Goal: Task Accomplishment & Management: Manage account settings

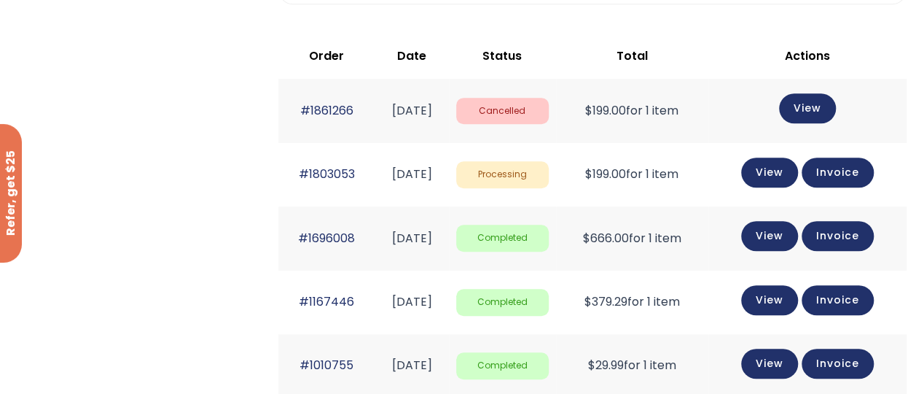
scroll to position [399, 0]
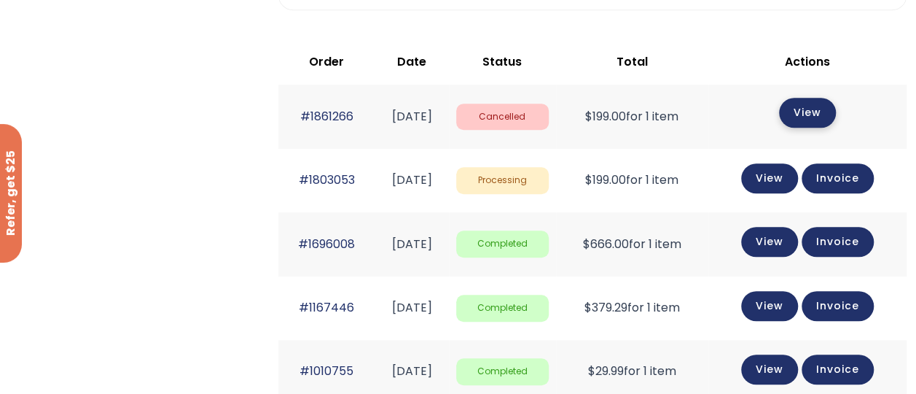
click at [816, 109] on link "View" at bounding box center [807, 113] width 57 height 30
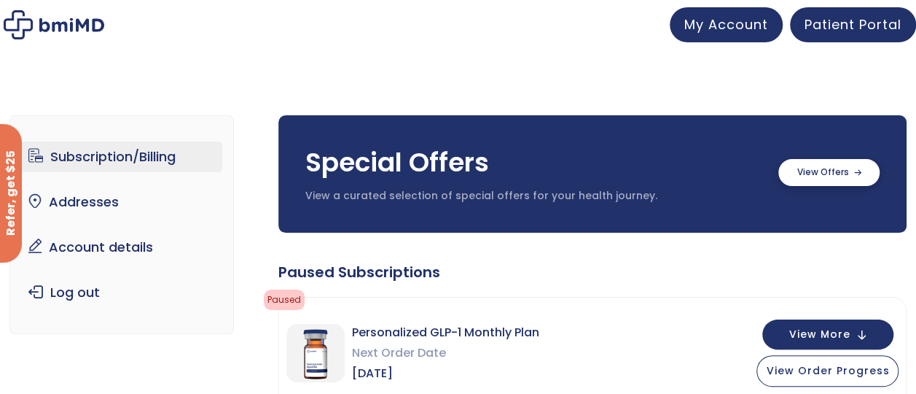
click at [829, 168] on label at bounding box center [829, 172] width 101 height 27
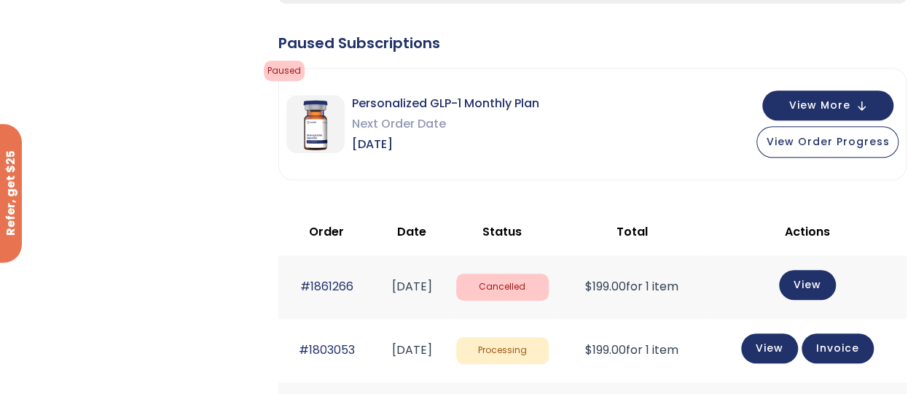
scroll to position [539, 0]
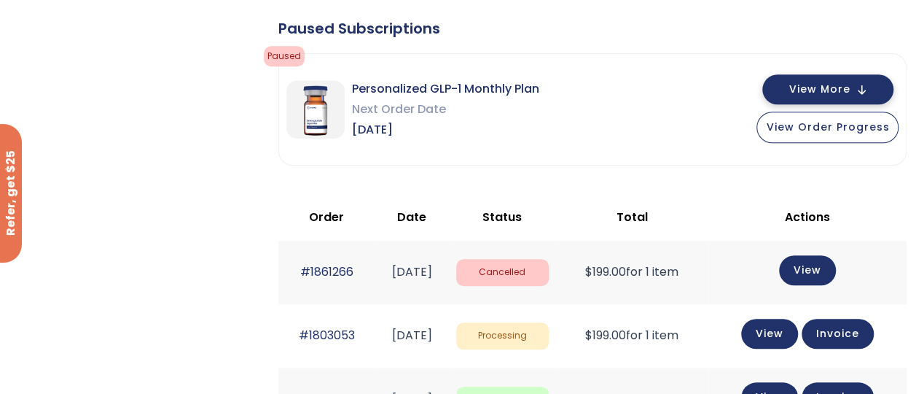
click at [805, 85] on span "View More" at bounding box center [819, 89] width 61 height 9
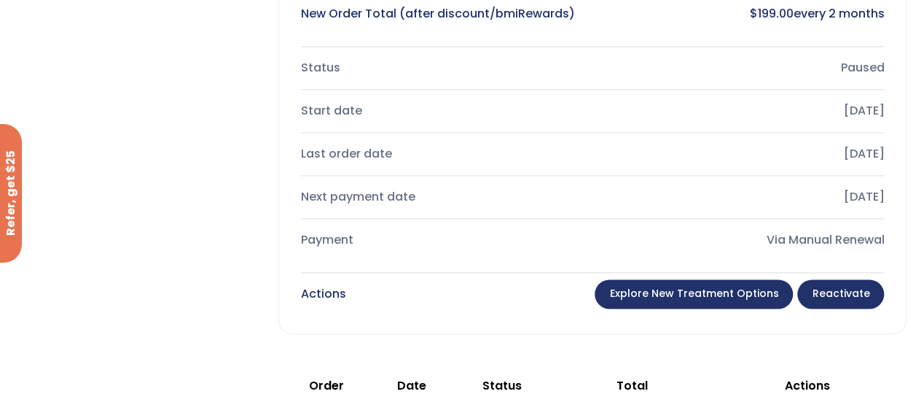
scroll to position [849, 0]
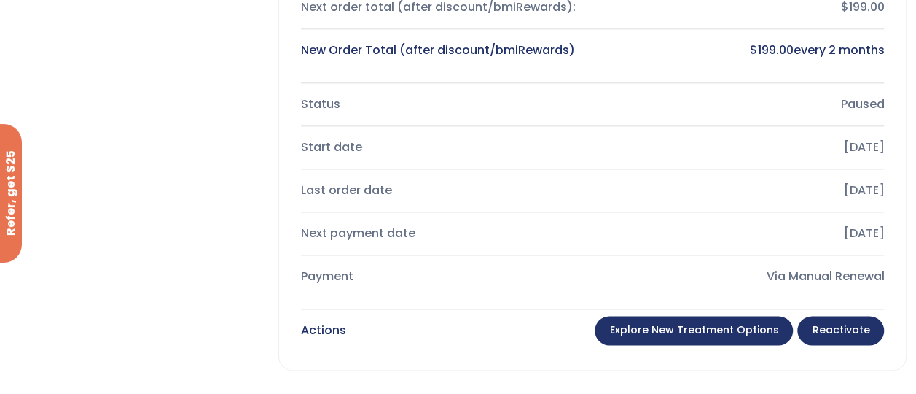
click at [706, 329] on link "Explore New Treatment Options" at bounding box center [694, 330] width 198 height 29
